Goal: Find specific page/section: Find specific page/section

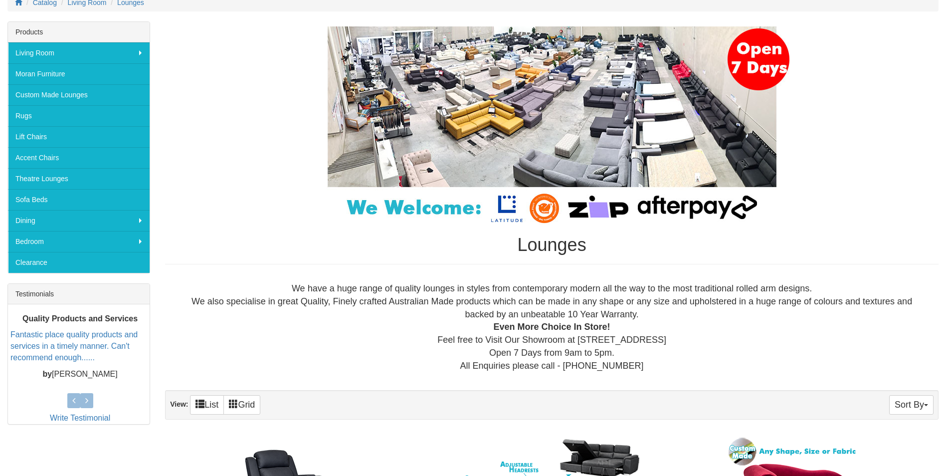
scroll to position [50, 0]
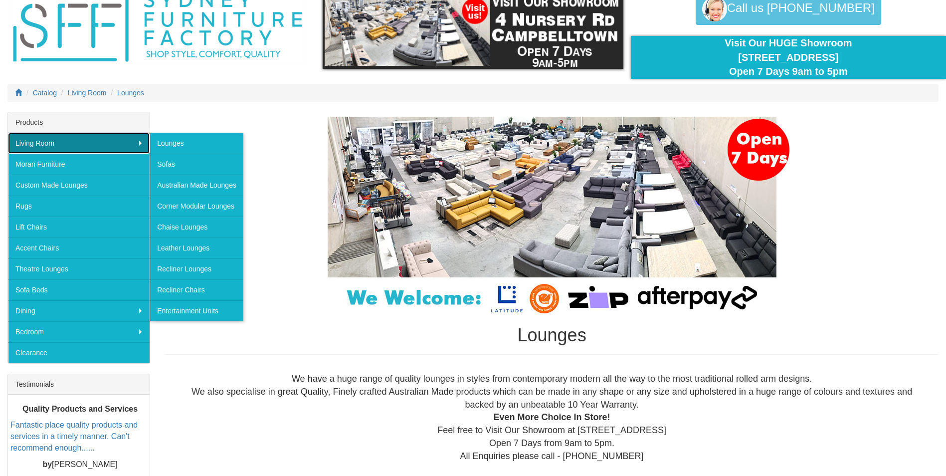
click at [140, 141] on link "Living Room" at bounding box center [79, 143] width 142 height 21
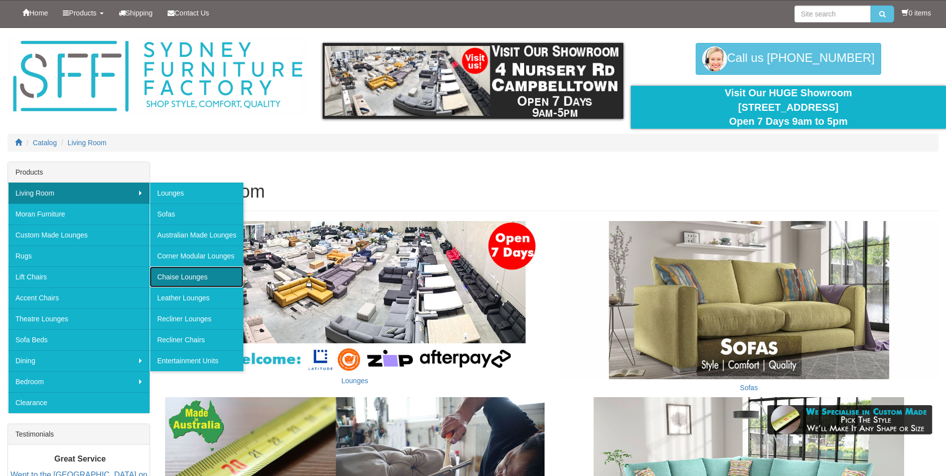
click at [187, 279] on link "Chaise Lounges" at bounding box center [197, 276] width 94 height 21
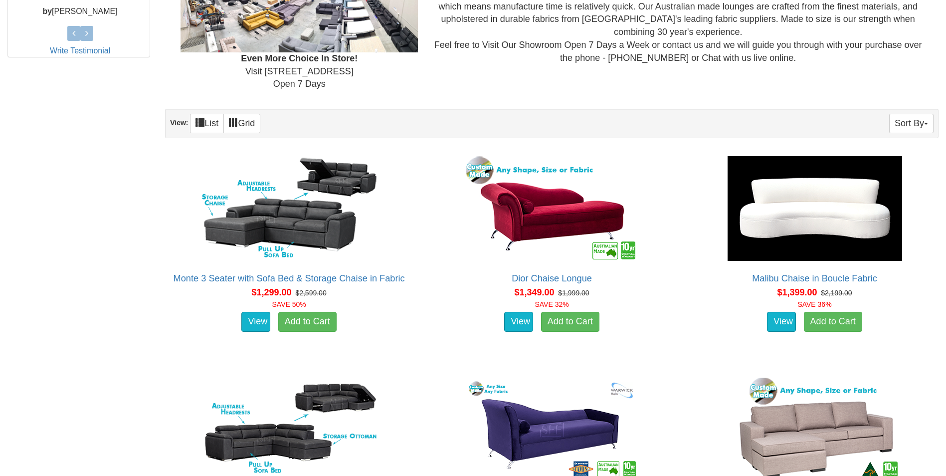
scroll to position [349, 0]
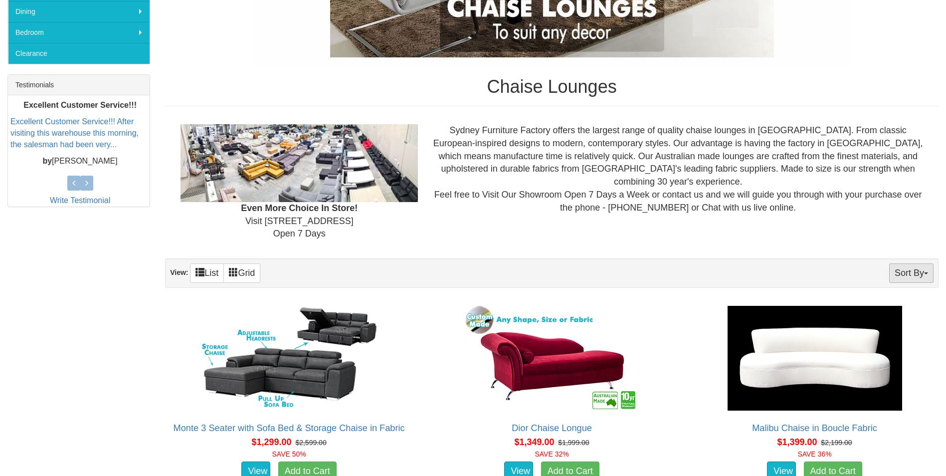
click at [926, 281] on button "Sort By" at bounding box center [911, 272] width 44 height 19
click at [894, 306] on link "Price+" at bounding box center [893, 306] width 79 height 13
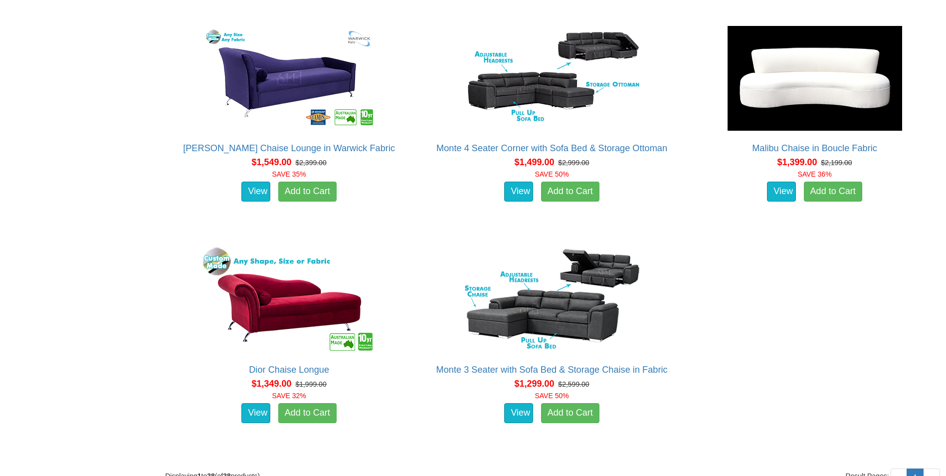
scroll to position [2980, 0]
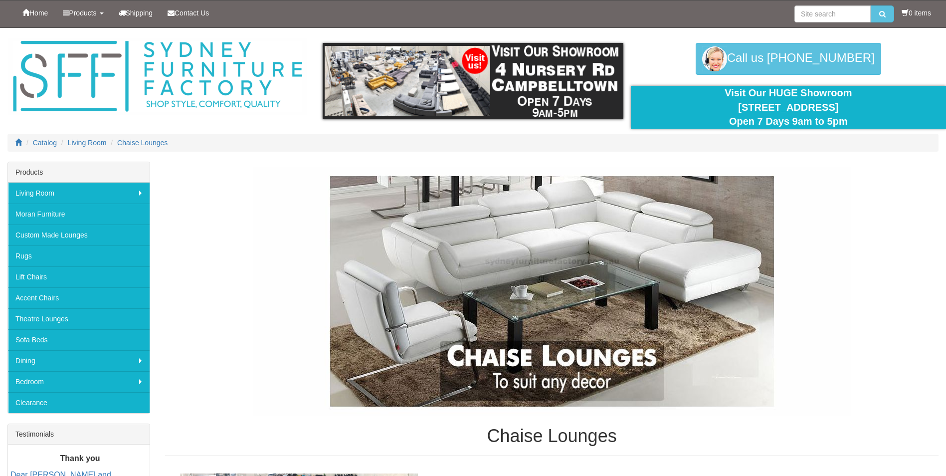
scroll to position [349, 0]
